Goal: Task Accomplishment & Management: Use online tool/utility

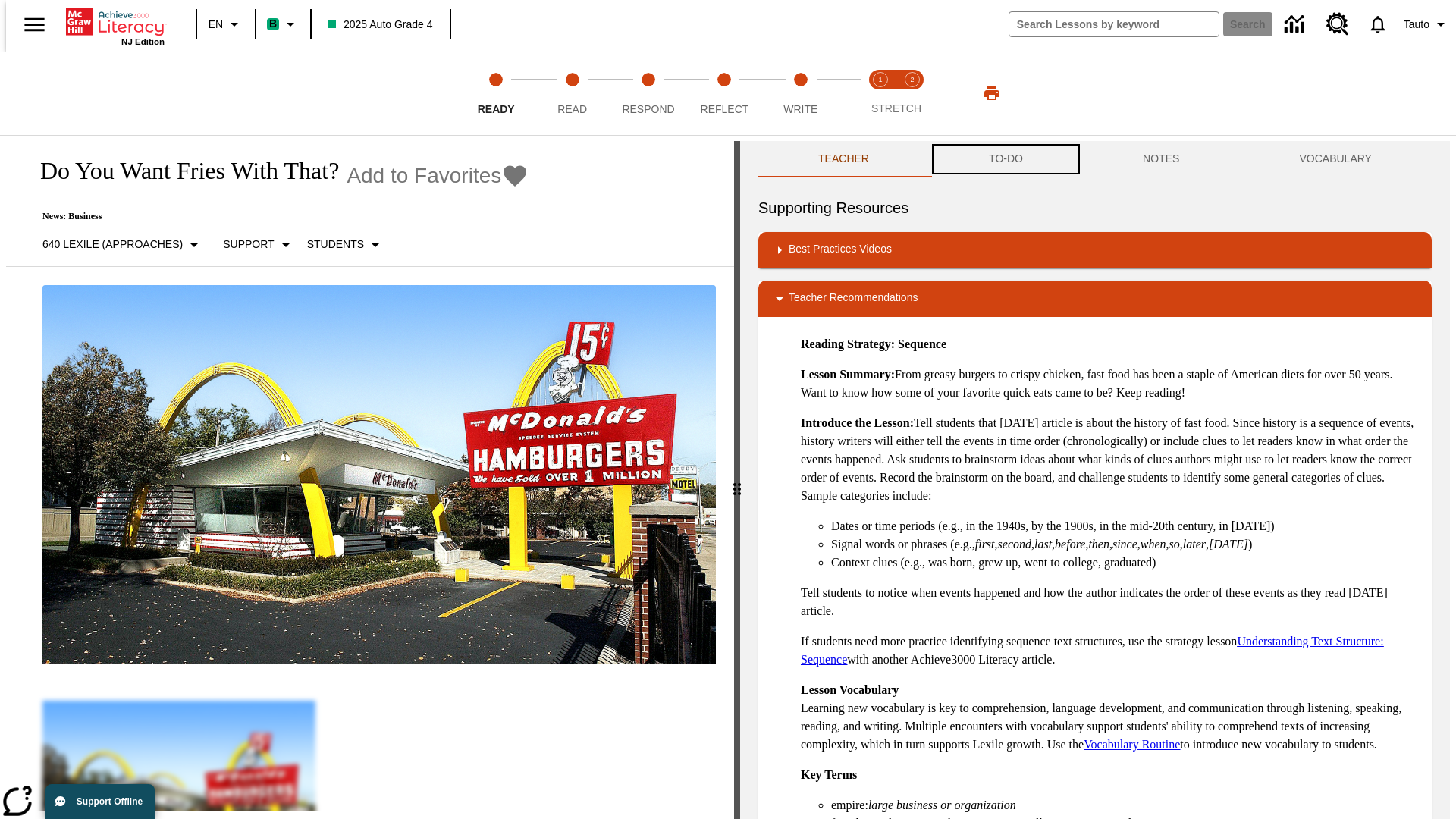
click at [1004, 159] on button "TO-DO" at bounding box center [1006, 159] width 154 height 36
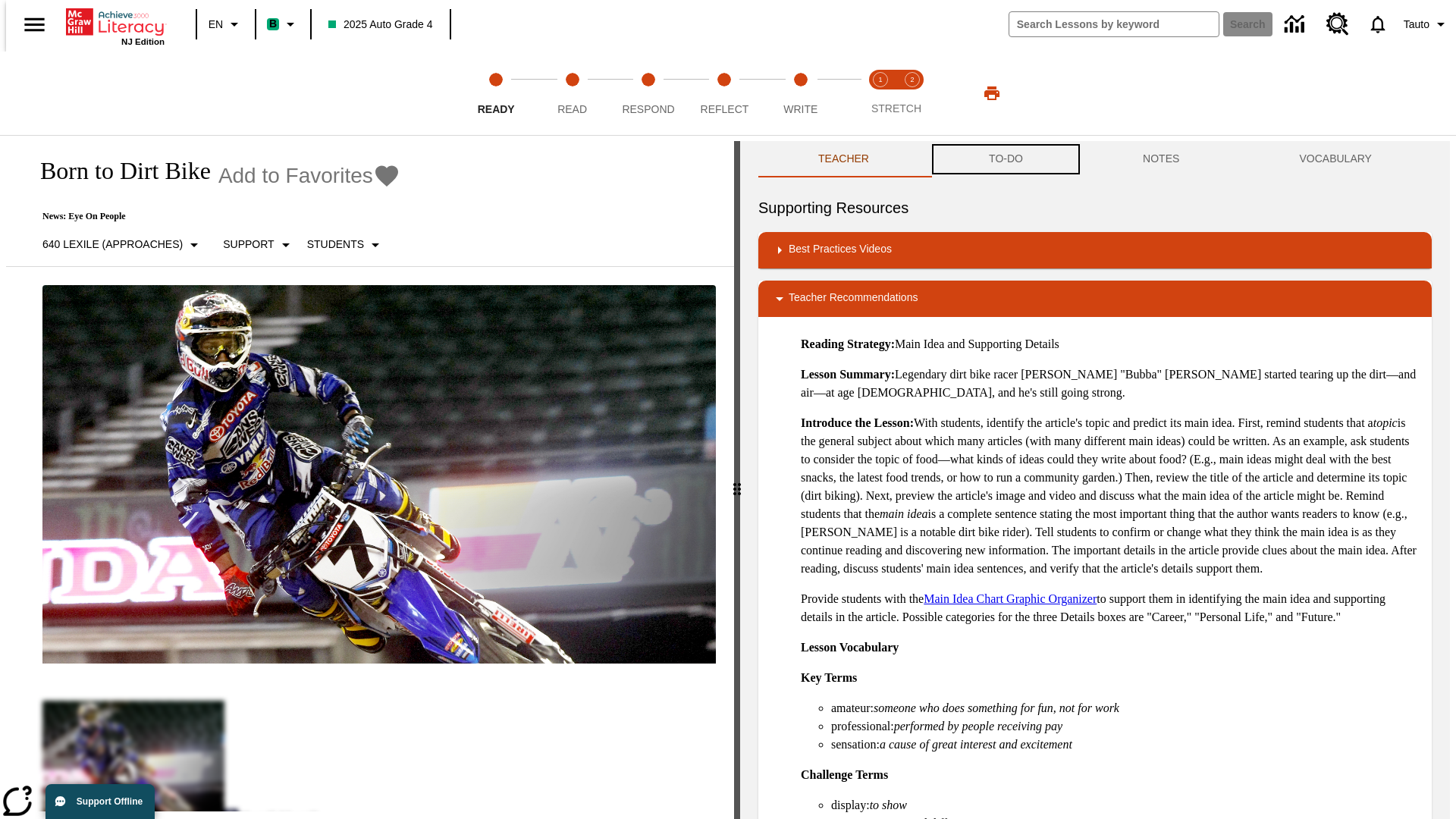
click at [1004, 159] on button "TO-DO" at bounding box center [1006, 159] width 154 height 36
